Goal: Information Seeking & Learning: Learn about a topic

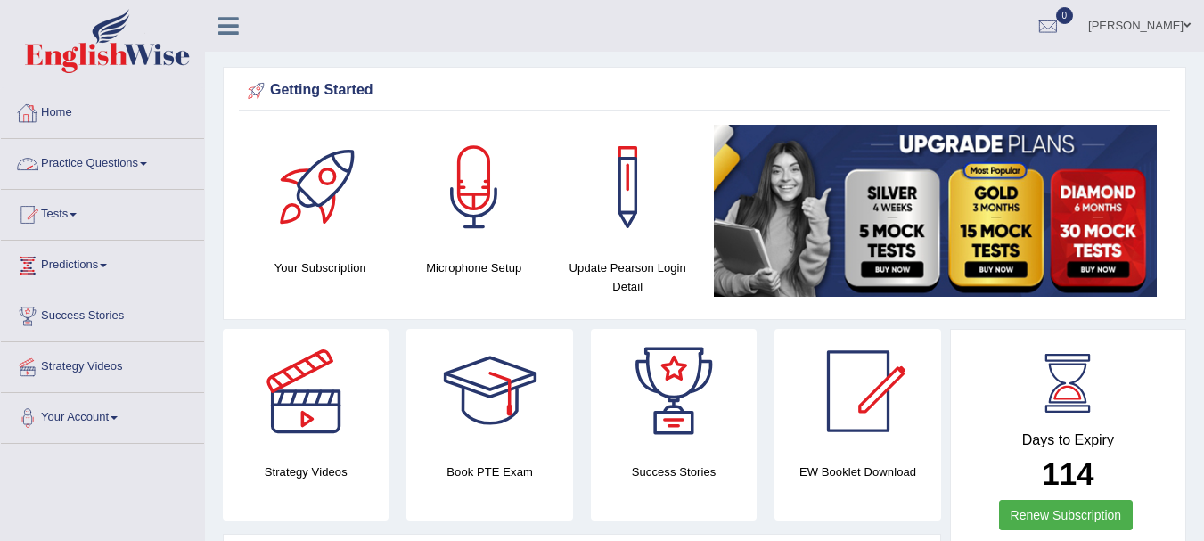
click at [78, 174] on link "Practice Questions" at bounding box center [102, 161] width 203 height 45
click at [103, 161] on link "Practice Questions" at bounding box center [102, 161] width 203 height 45
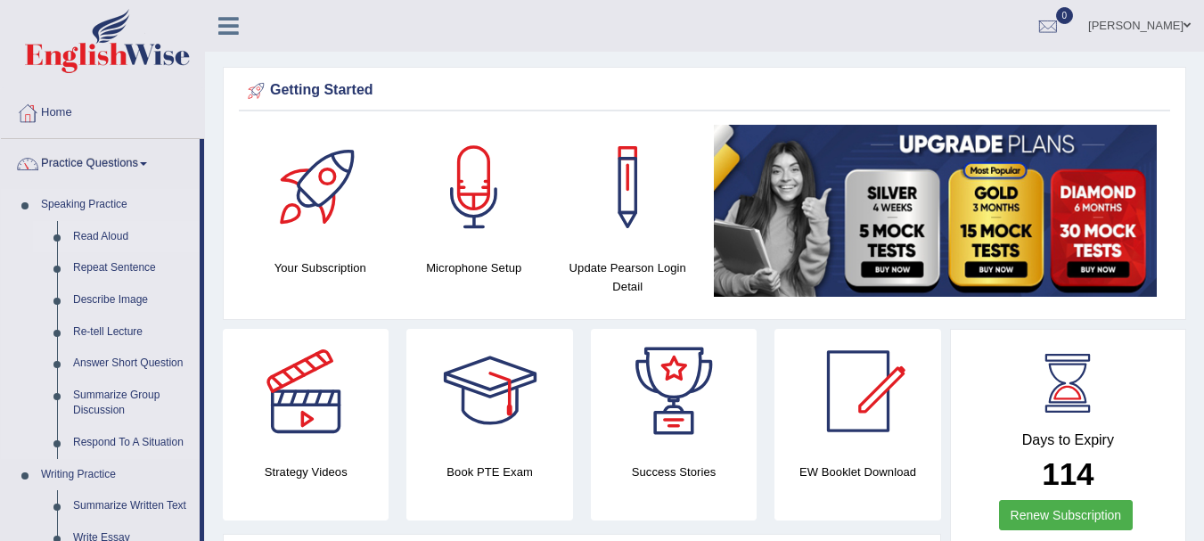
click at [99, 236] on link "Read Aloud" at bounding box center [132, 237] width 135 height 32
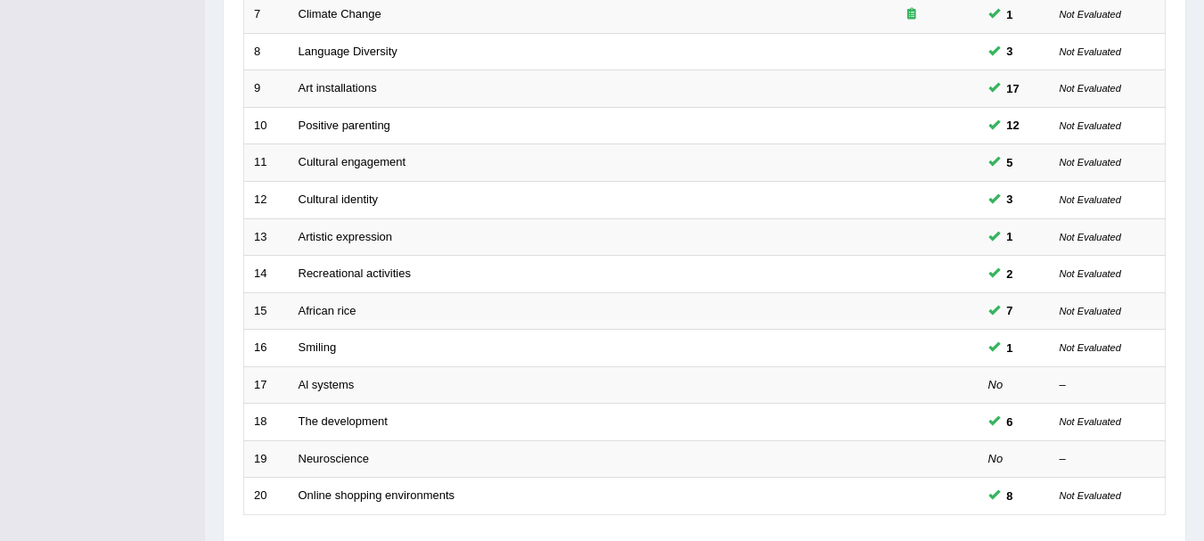
scroll to position [639, 0]
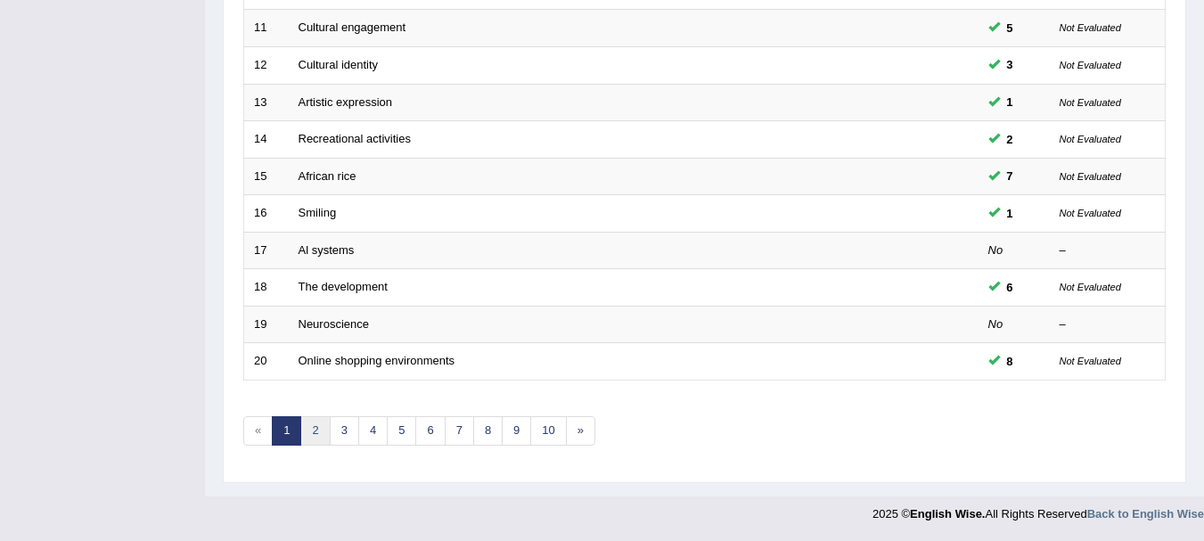
click at [322, 443] on link "2" at bounding box center [314, 430] width 29 height 29
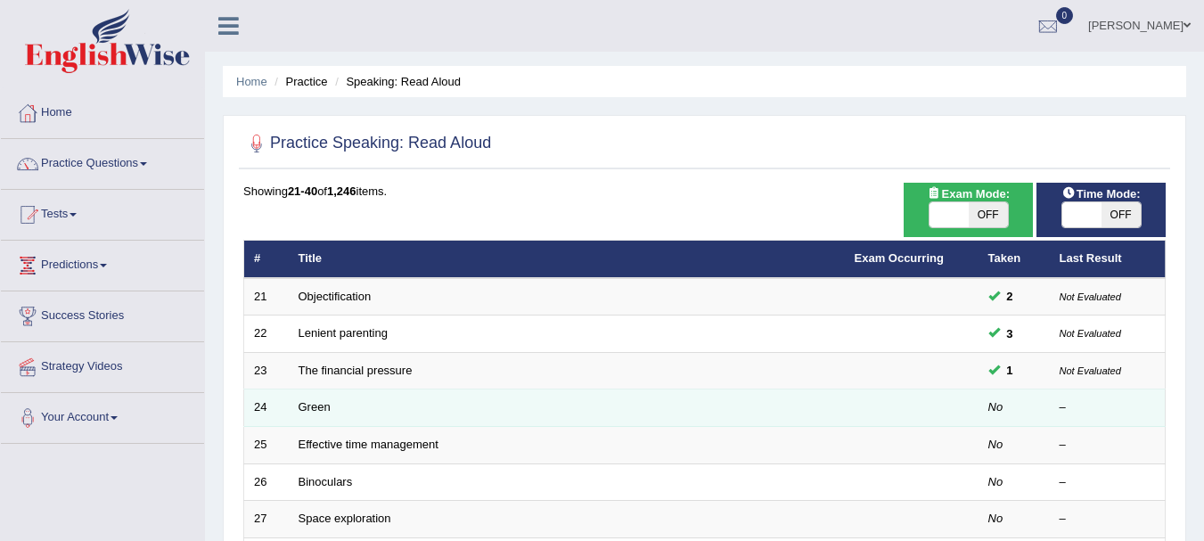
click at [316, 418] on td "Green" at bounding box center [567, 408] width 556 height 37
click at [309, 405] on link "Green" at bounding box center [315, 406] width 32 height 13
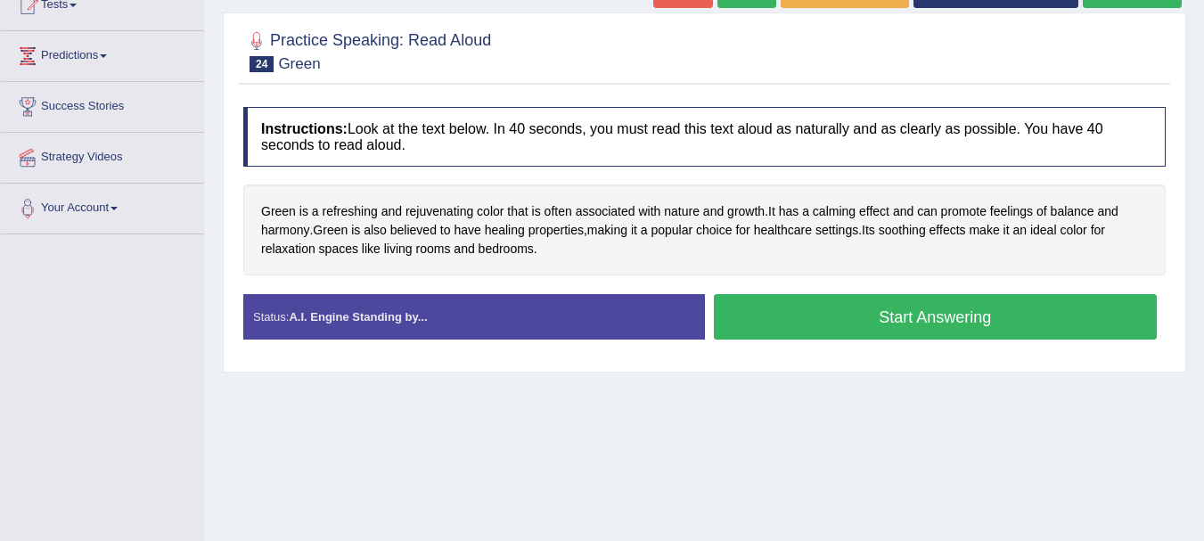
scroll to position [225, 0]
